Goal: Check status: Check status

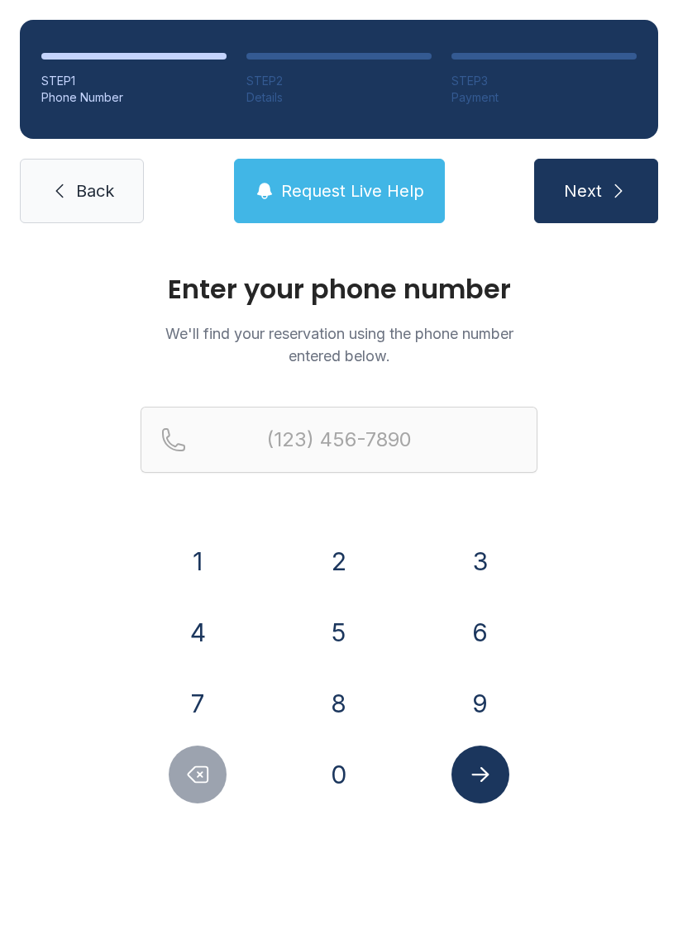
click at [473, 561] on button "3" at bounding box center [480, 561] width 58 height 58
click at [472, 561] on button "3" at bounding box center [480, 561] width 58 height 58
click at [473, 574] on button "3" at bounding box center [480, 561] width 58 height 58
click at [203, 785] on icon "Delete number" at bounding box center [197, 774] width 25 height 25
click at [484, 643] on button "6" at bounding box center [480, 633] width 58 height 58
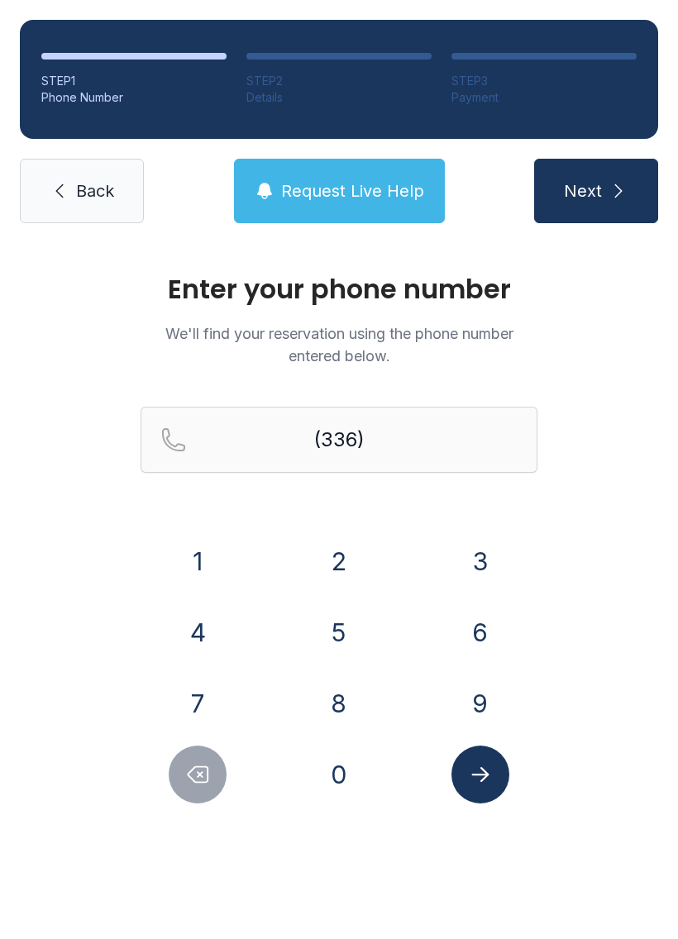
click at [196, 639] on button "4" at bounding box center [198, 633] width 58 height 58
click at [356, 560] on button "2" at bounding box center [339, 561] width 58 height 58
click at [351, 799] on button "0" at bounding box center [339, 775] width 58 height 58
click at [203, 713] on button "7" at bounding box center [198, 704] width 58 height 58
click at [214, 631] on button "4" at bounding box center [198, 633] width 58 height 58
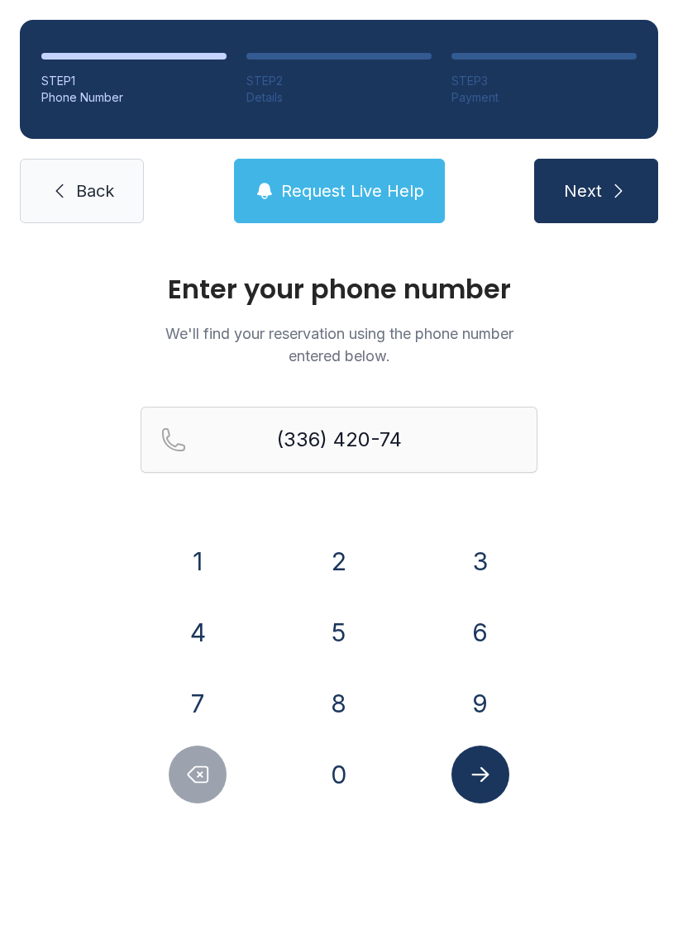
click at [212, 630] on button "4" at bounding box center [198, 633] width 58 height 58
click at [342, 706] on button "8" at bounding box center [339, 704] width 58 height 58
type input "[PHONE_NUMBER]"
click at [490, 768] on icon "Submit lookup form" at bounding box center [480, 774] width 25 height 25
